Goal: Task Accomplishment & Management: Manage account settings

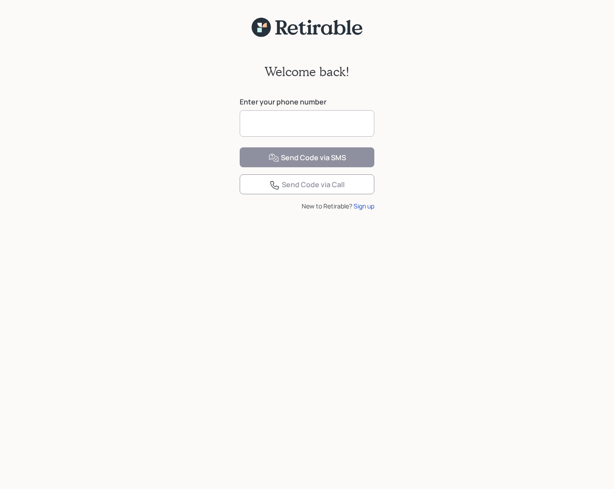
drag, startPoint x: 261, startPoint y: 127, endPoint x: 264, endPoint y: 120, distance: 6.6
click at [262, 126] on input at bounding box center [307, 123] width 135 height 27
type input "**********"
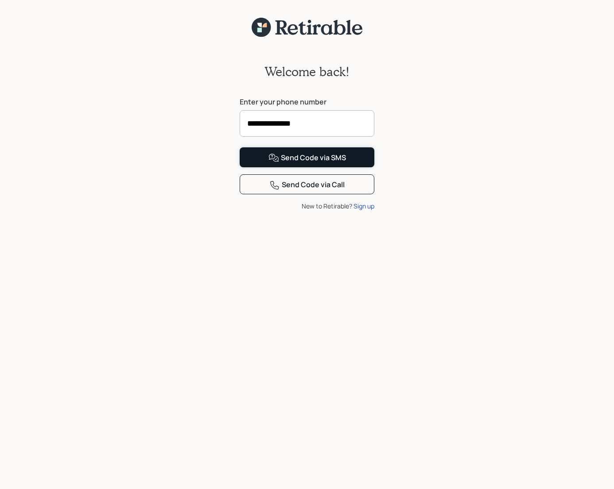
click at [301, 163] on div "Send Code via SMS" at bounding box center [307, 158] width 78 height 11
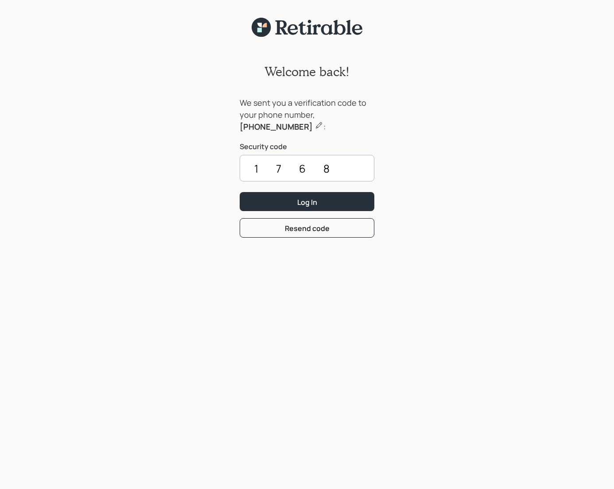
type input "1768"
click at [240, 192] on button "Log In" at bounding box center [307, 201] width 135 height 19
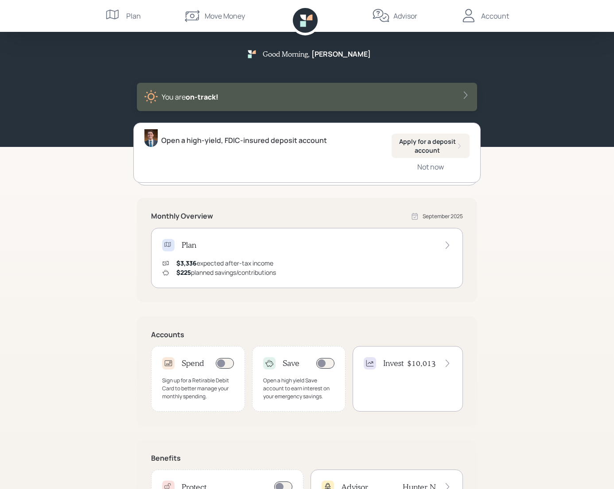
click at [465, 92] on icon at bounding box center [465, 95] width 9 height 9
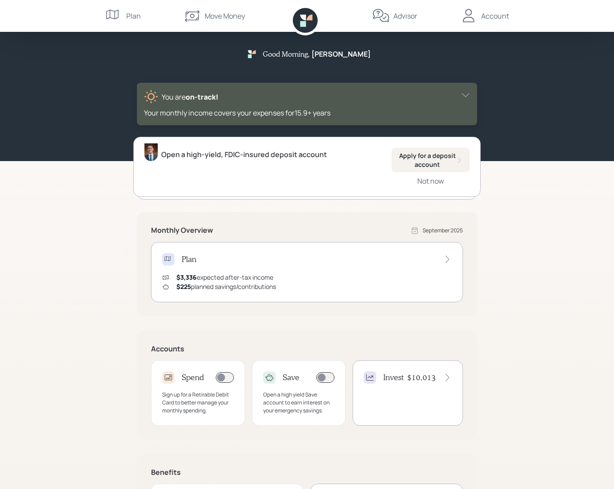
click at [467, 92] on icon at bounding box center [465, 95] width 9 height 9
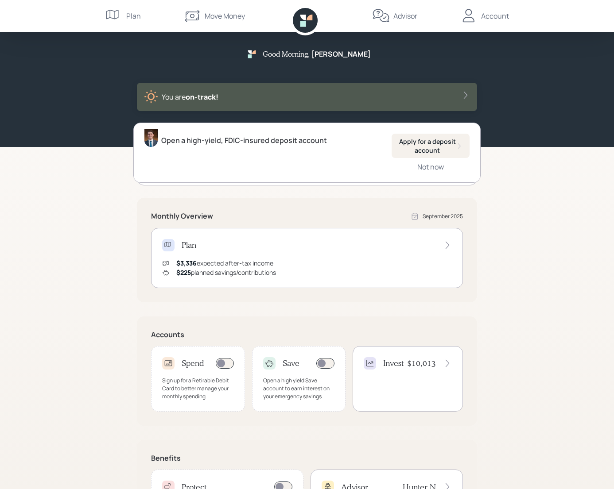
click at [470, 96] on div "You are on‑track!" at bounding box center [307, 97] width 340 height 28
drag, startPoint x: 462, startPoint y: 97, endPoint x: 467, endPoint y: 95, distance: 4.8
click at [466, 96] on icon at bounding box center [465, 95] width 9 height 9
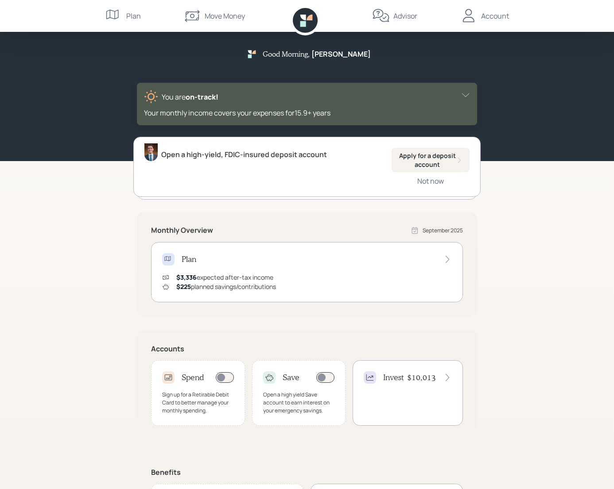
click at [467, 95] on icon at bounding box center [465, 95] width 9 height 9
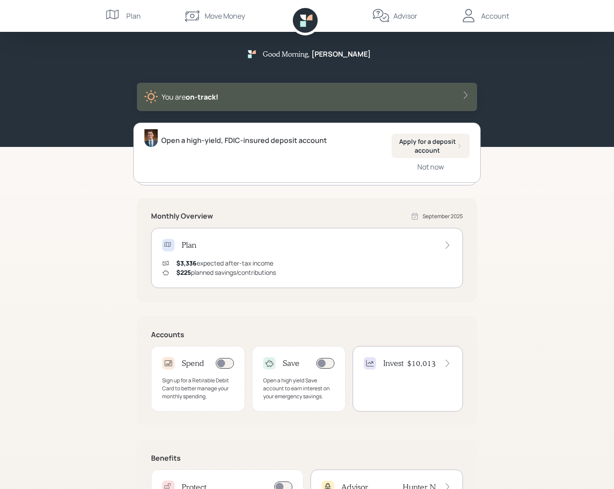
click at [428, 259] on div "$3,336 expected after-tax income $225 planned savings/contributions" at bounding box center [307, 268] width 290 height 19
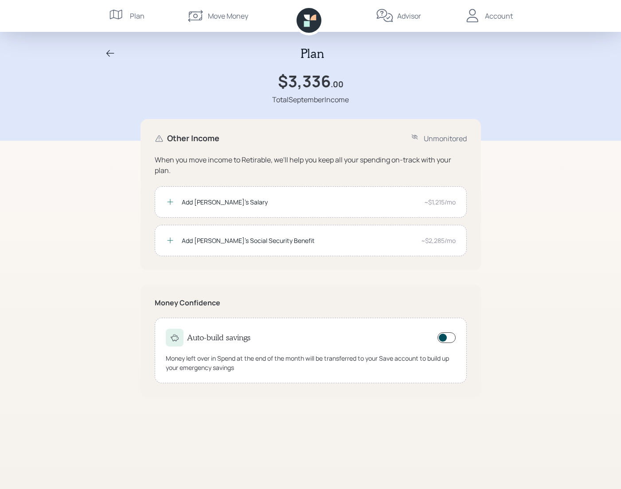
click at [479, 14] on icon at bounding box center [472, 16] width 18 height 18
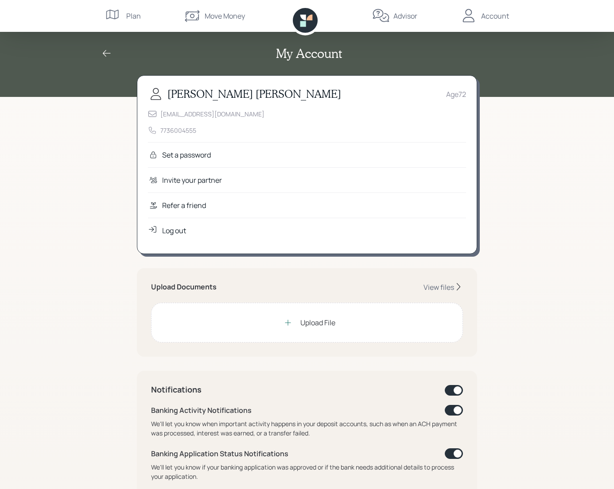
click at [200, 155] on div "Set a password" at bounding box center [186, 155] width 49 height 11
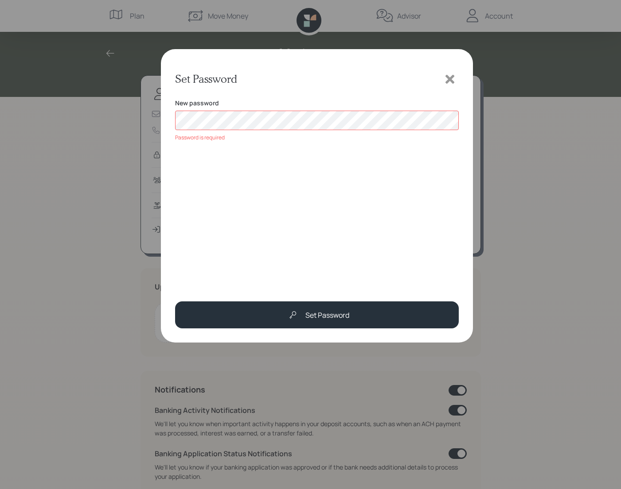
click at [446, 78] on icon at bounding box center [449, 79] width 13 height 13
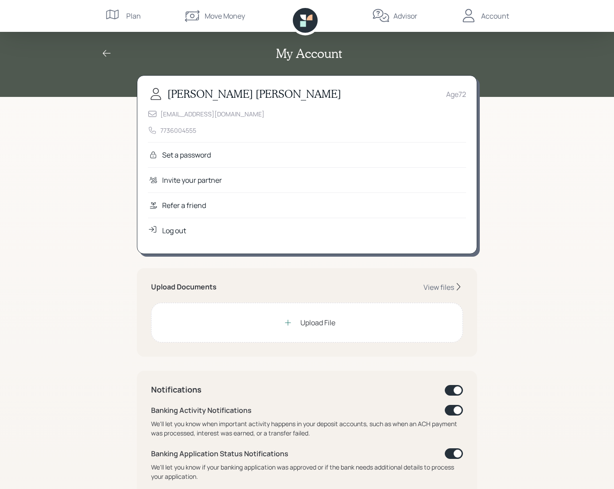
click at [229, 280] on div "Upload Documents View files Upload File" at bounding box center [307, 312] width 340 height 89
click at [105, 58] on div "My Account" at bounding box center [306, 53] width 425 height 15
click at [103, 51] on icon at bounding box center [106, 53] width 11 height 11
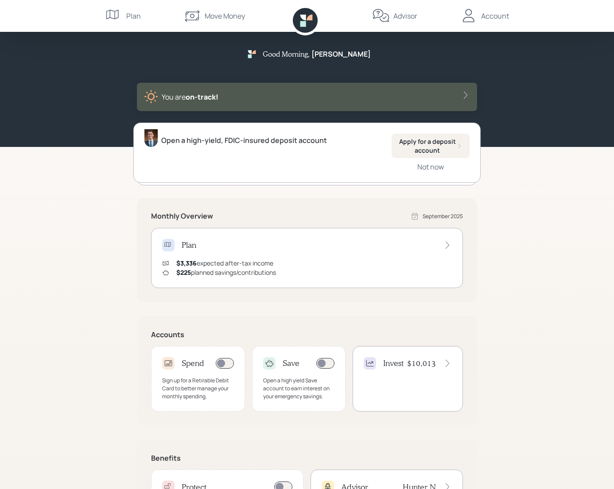
click at [125, 13] on div "Plan" at bounding box center [123, 16] width 36 height 32
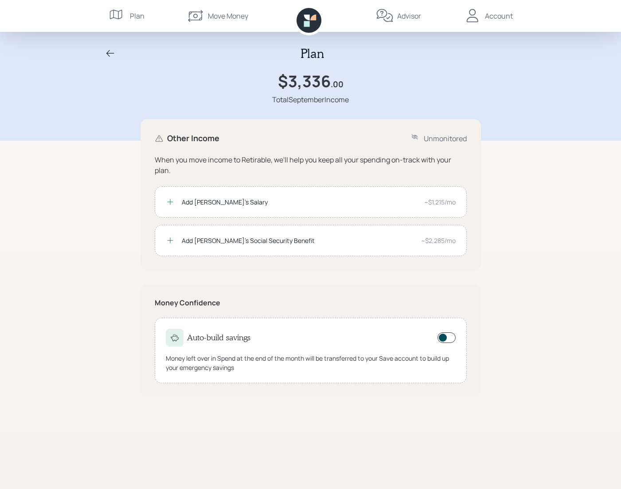
click at [203, 11] on div "Move Money" at bounding box center [217, 16] width 62 height 32
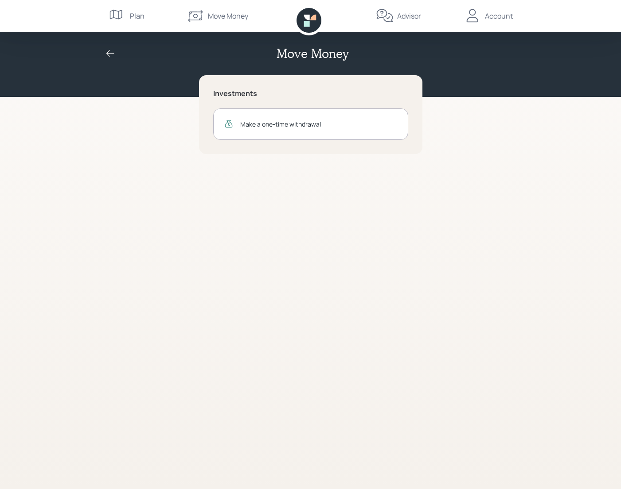
click at [307, 13] on icon at bounding box center [308, 20] width 25 height 25
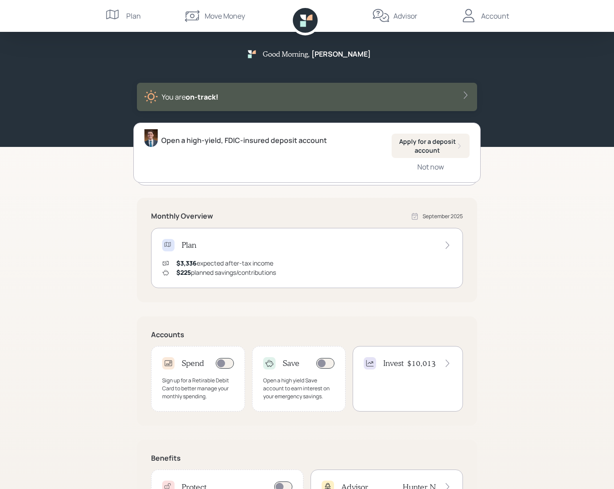
click at [379, 16] on icon at bounding box center [381, 16] width 18 height 18
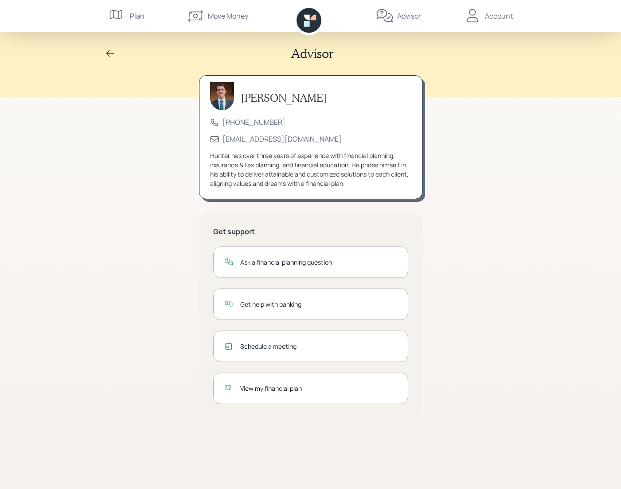
click at [302, 262] on div "Ask a financial planning question" at bounding box center [318, 262] width 157 height 9
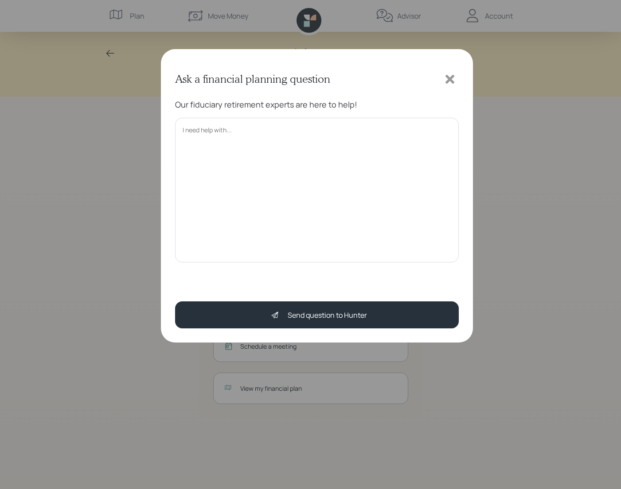
click at [448, 79] on icon at bounding box center [449, 79] width 9 height 9
